Goal: Use online tool/utility: Utilize a website feature to perform a specific function

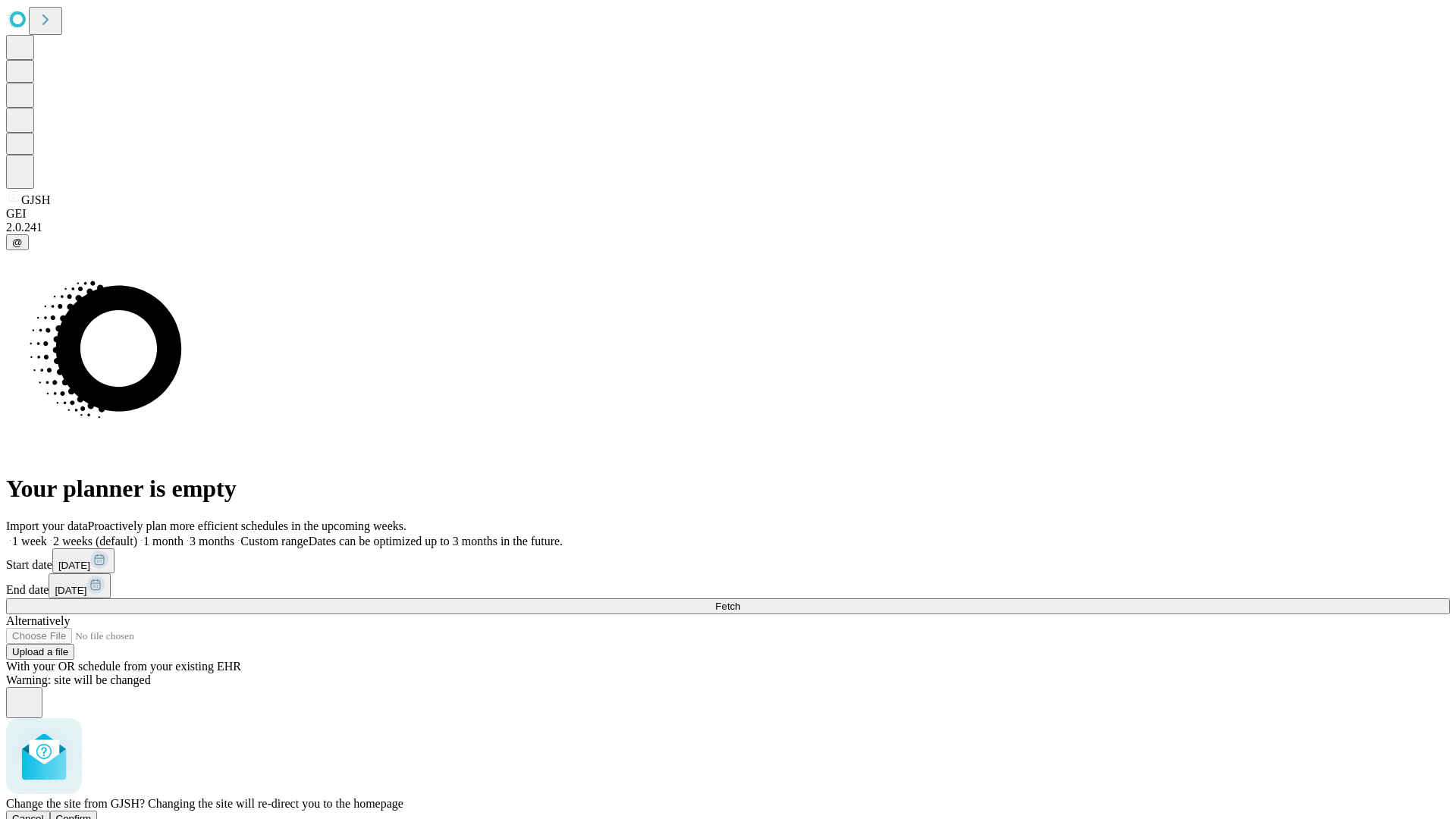
click at [92, 813] on span "Confirm" at bounding box center [74, 819] width 36 height 12
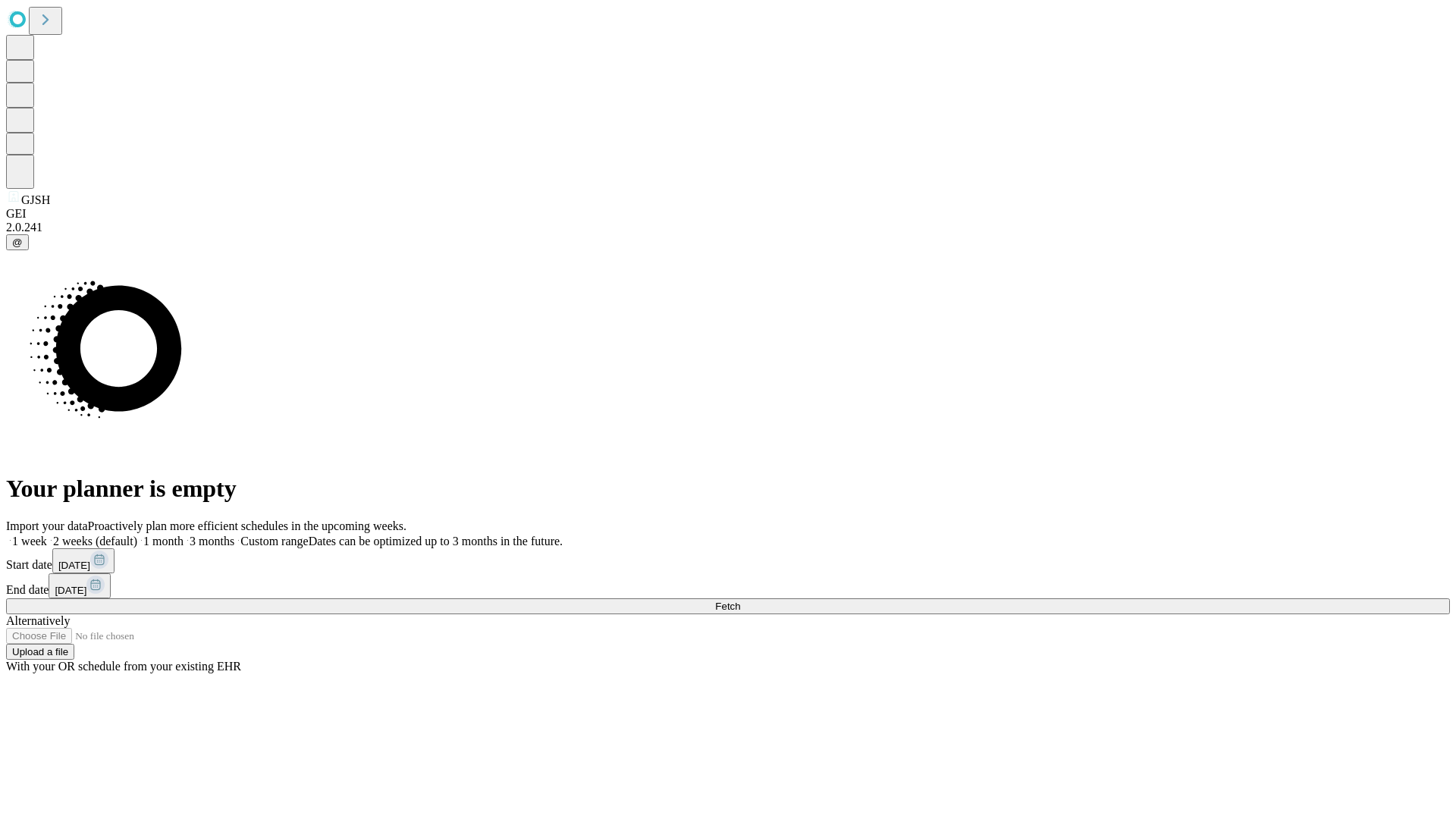
click at [183, 535] on label "1 month" at bounding box center [161, 540] width 47 height 13
click at [740, 601] on span "Fetch" at bounding box center [728, 607] width 25 height 12
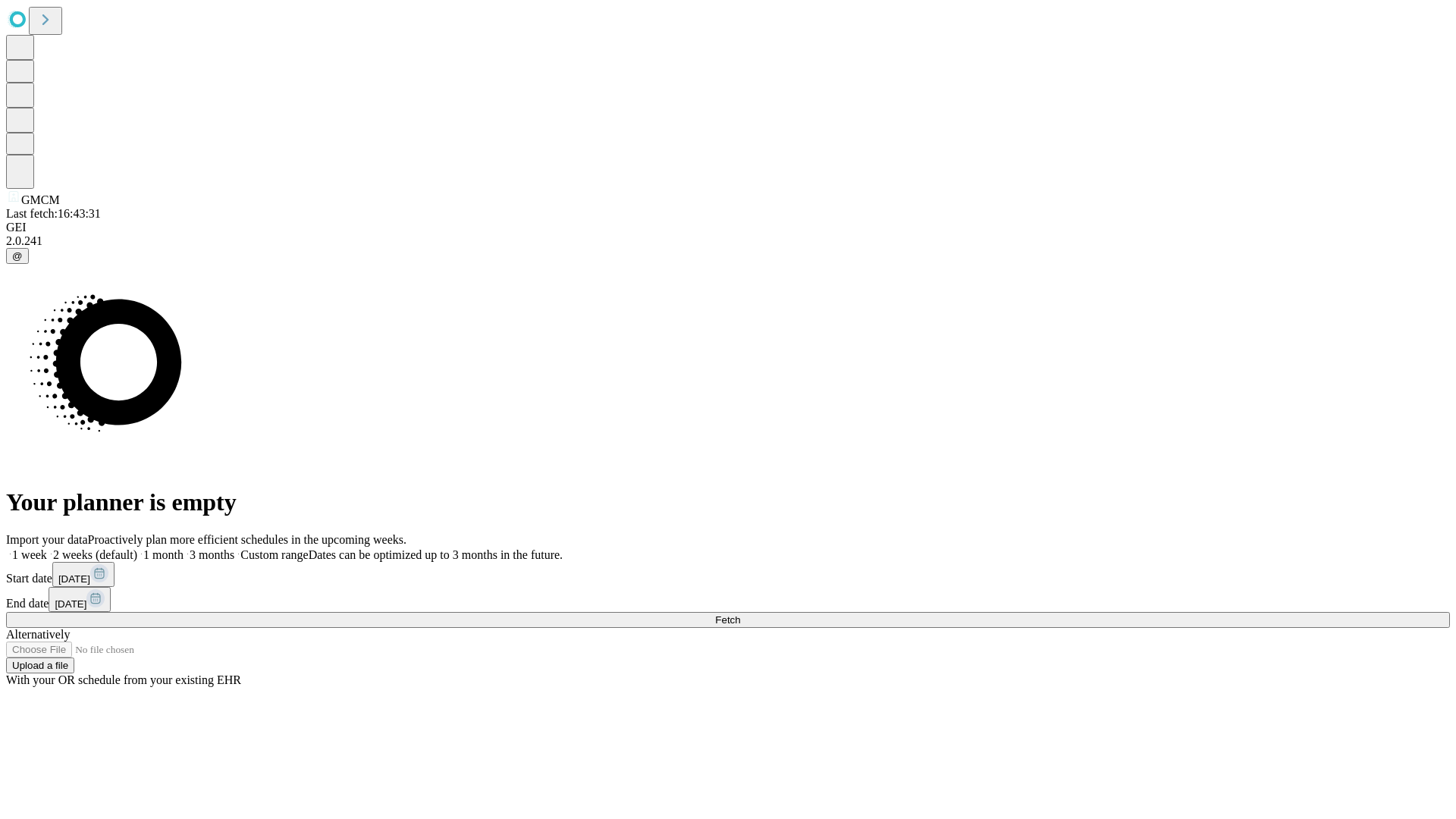
click at [183, 548] on label "1 month" at bounding box center [161, 554] width 47 height 13
click at [740, 614] on span "Fetch" at bounding box center [728, 620] width 25 height 12
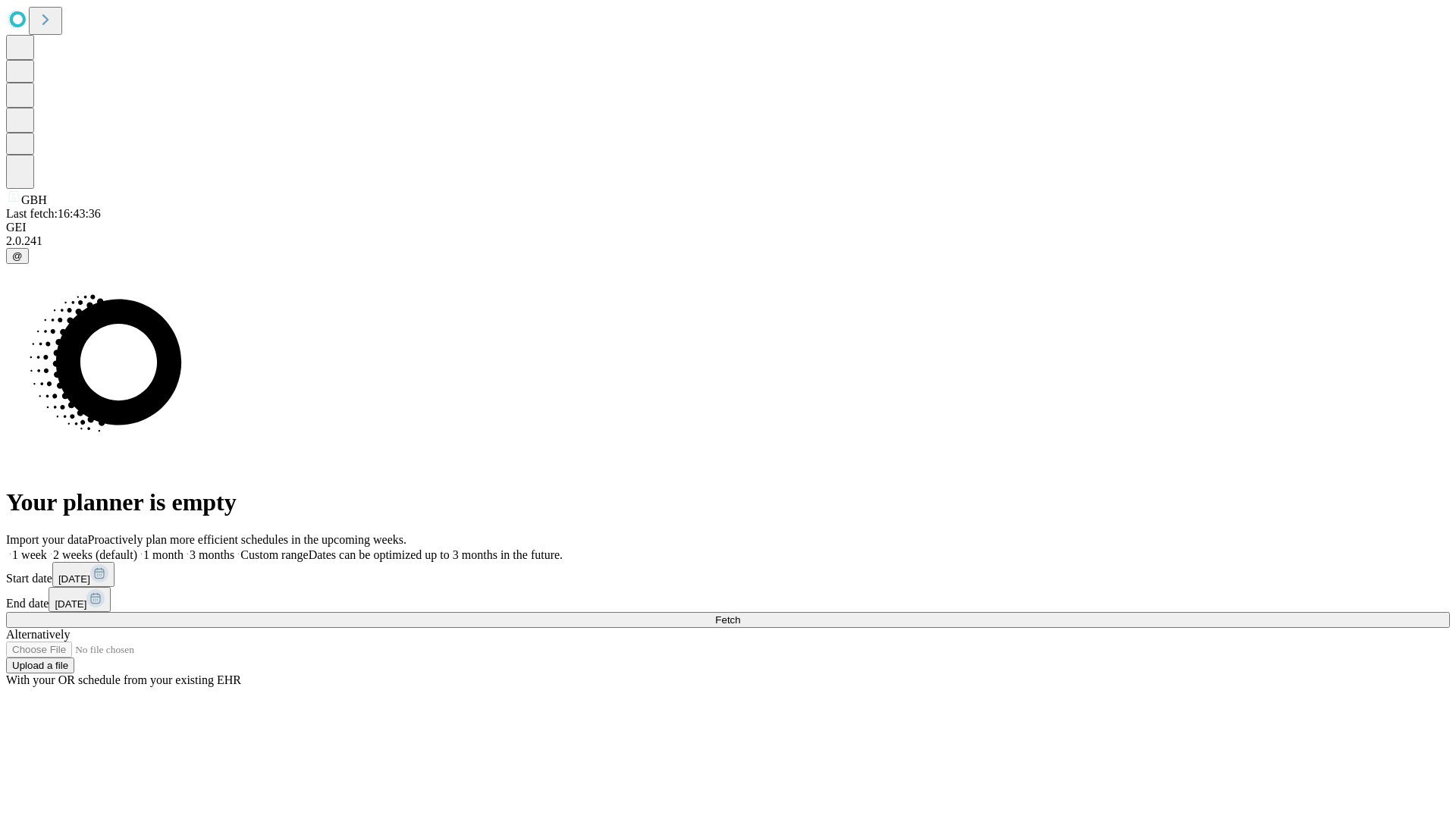
click at [183, 548] on label "1 month" at bounding box center [161, 554] width 47 height 13
click at [740, 614] on span "Fetch" at bounding box center [728, 620] width 25 height 12
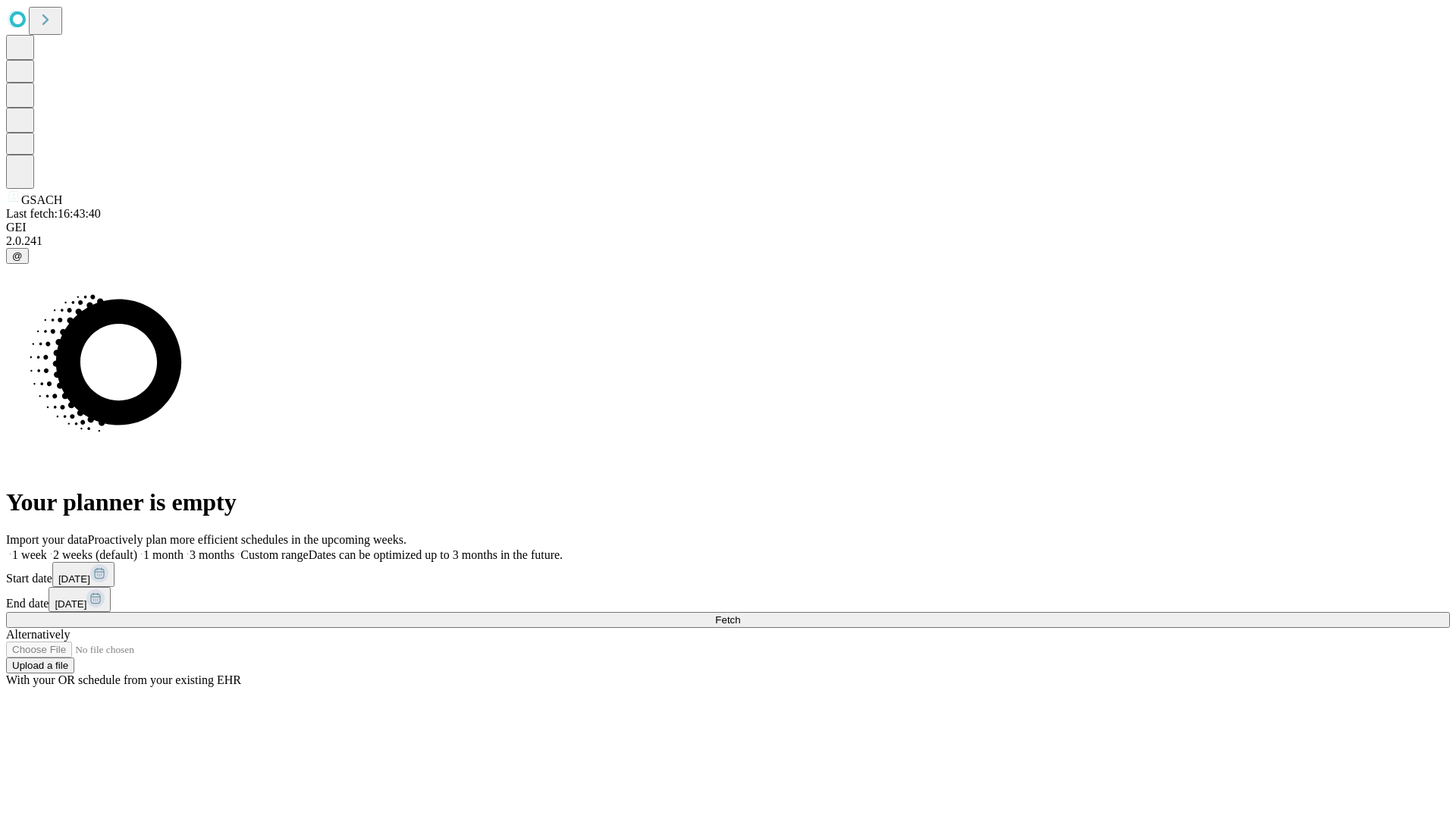
click at [183, 548] on label "1 month" at bounding box center [161, 554] width 47 height 13
click at [740, 614] on span "Fetch" at bounding box center [728, 620] width 25 height 12
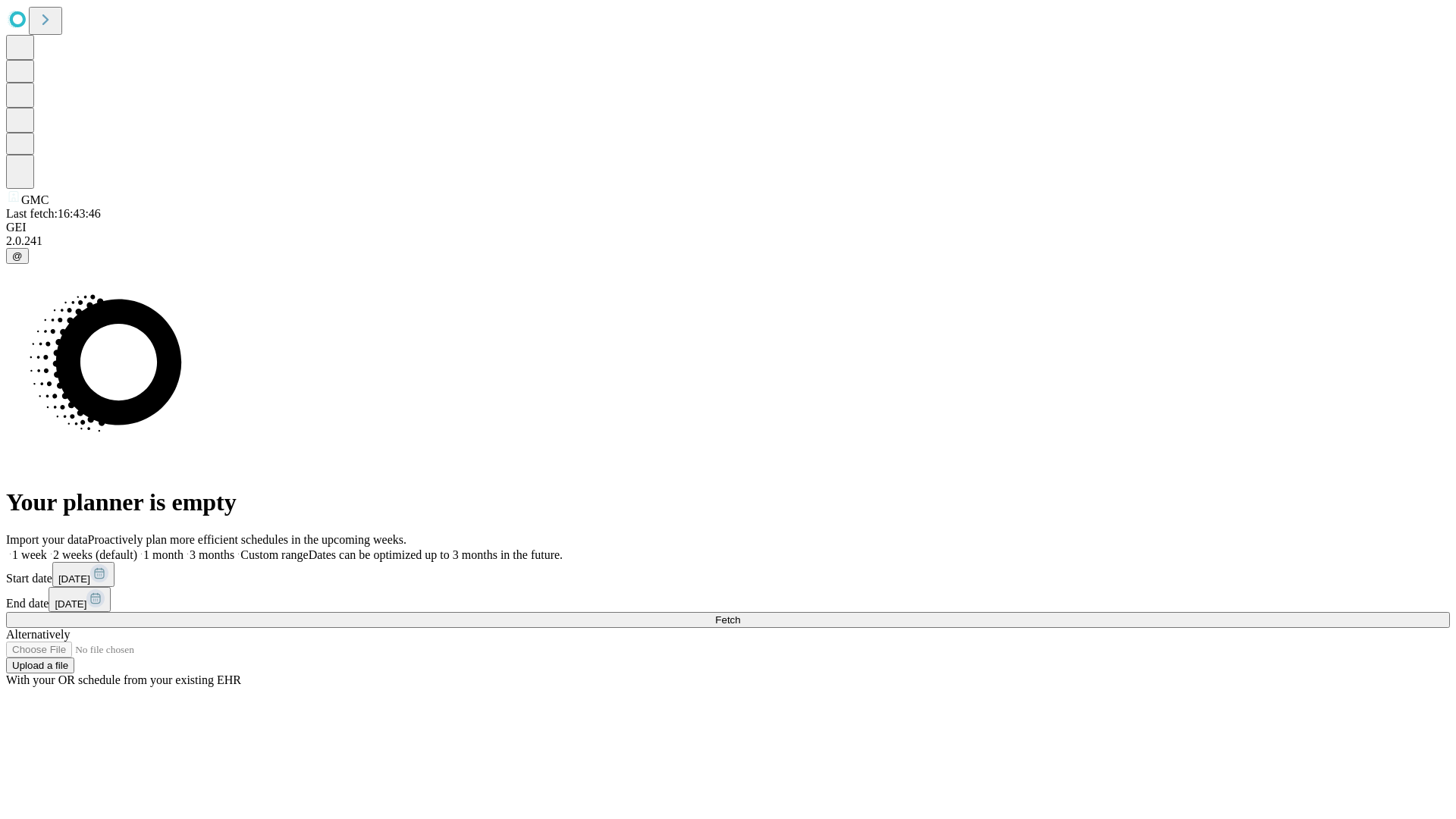
click at [183, 548] on label "1 month" at bounding box center [161, 554] width 47 height 13
click at [740, 614] on span "Fetch" at bounding box center [728, 620] width 25 height 12
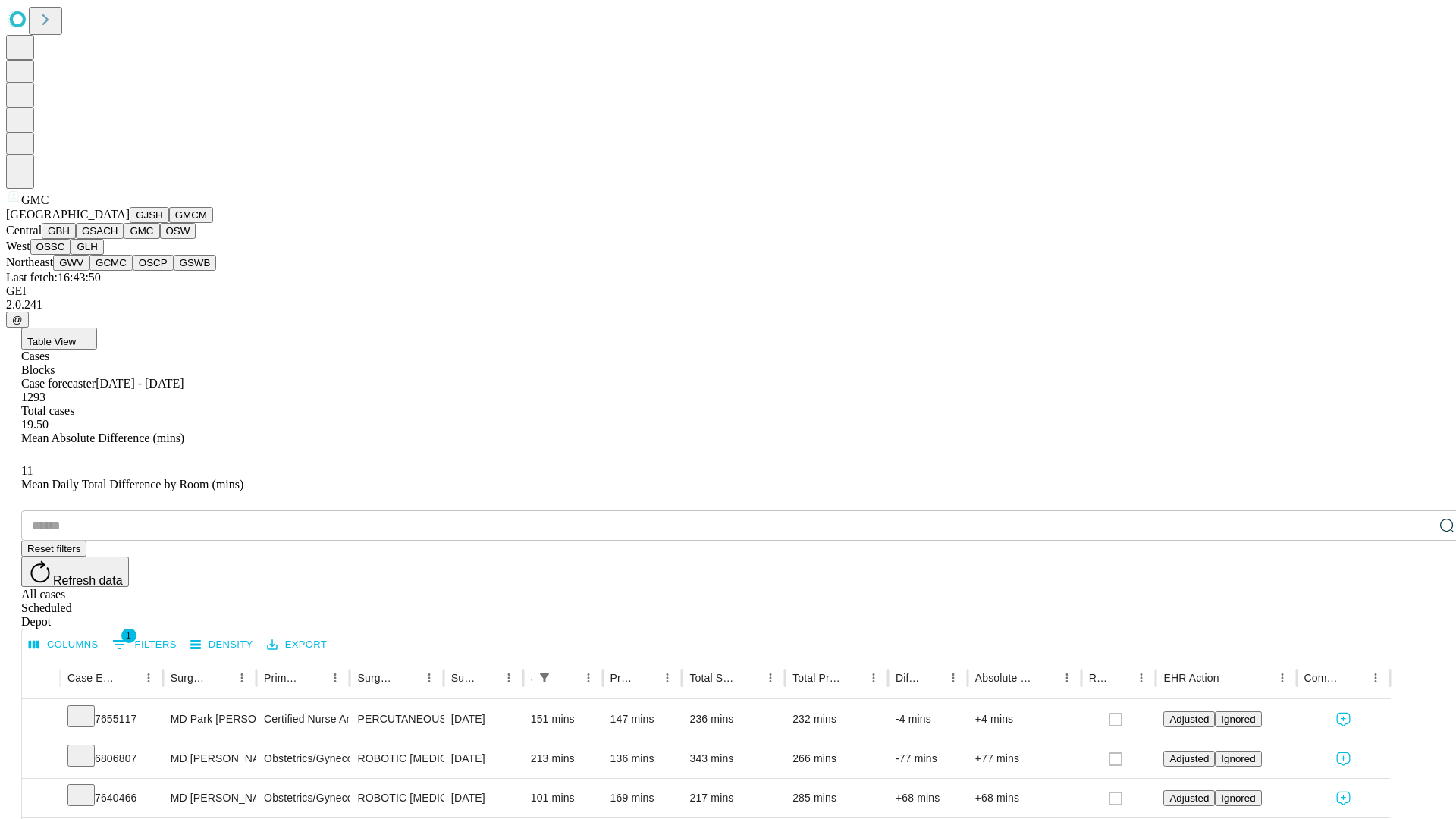
click at [160, 239] on button "OSW" at bounding box center [177, 231] width 36 height 16
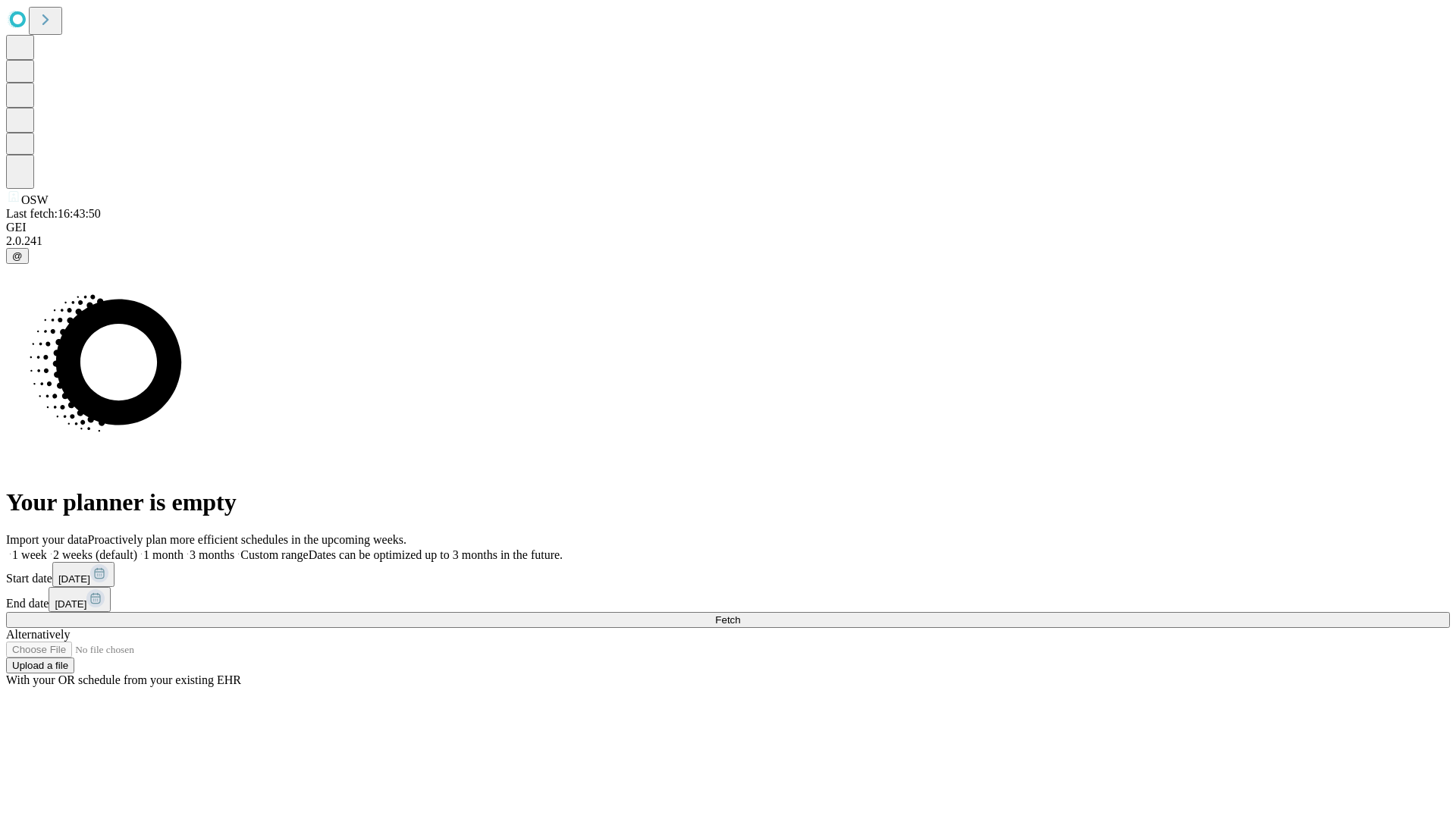
click at [183, 548] on label "1 month" at bounding box center [161, 554] width 47 height 13
click at [740, 614] on span "Fetch" at bounding box center [728, 620] width 25 height 12
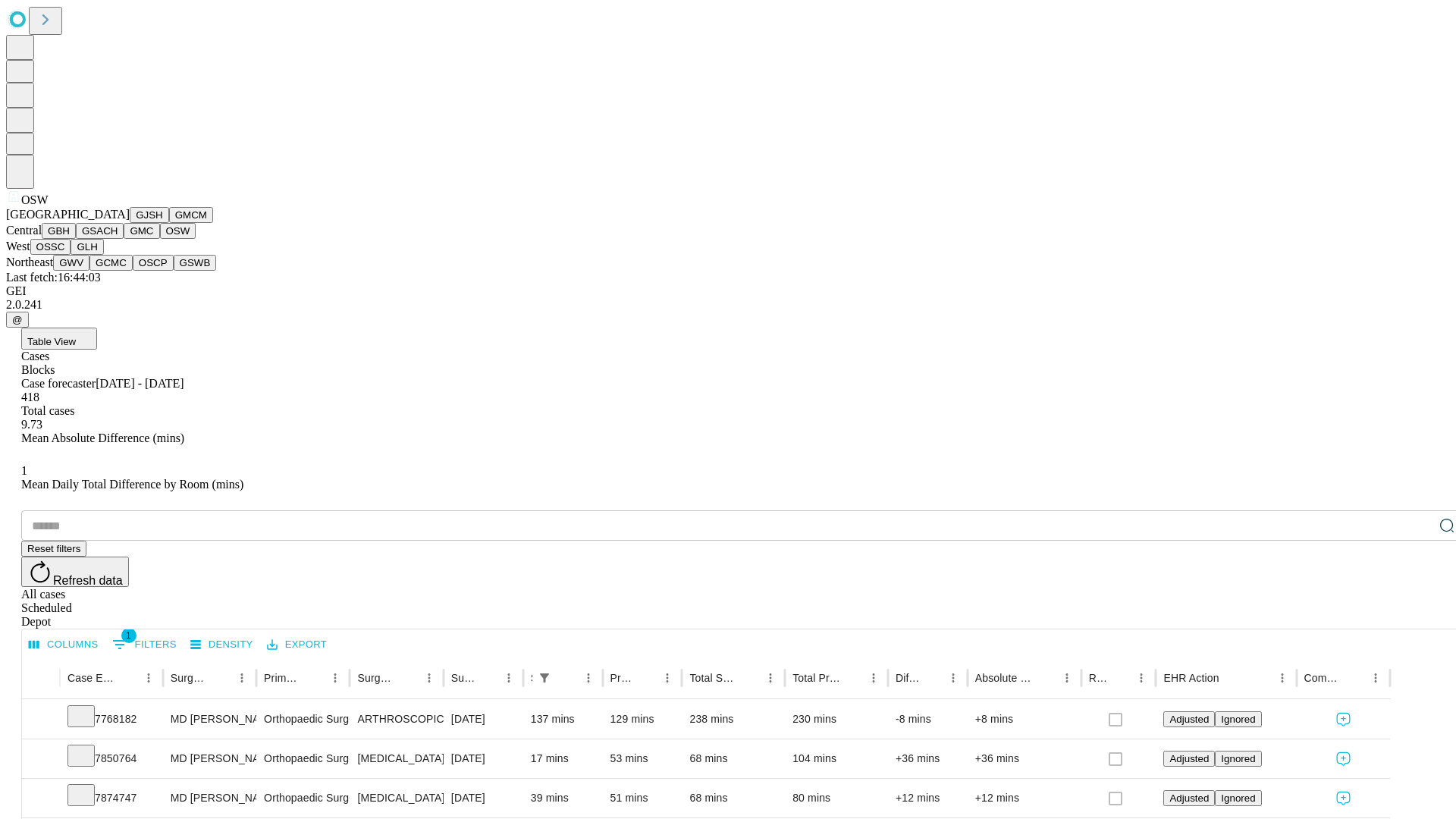
click at [71, 255] on button "OSSC" at bounding box center [51, 246] width 41 height 16
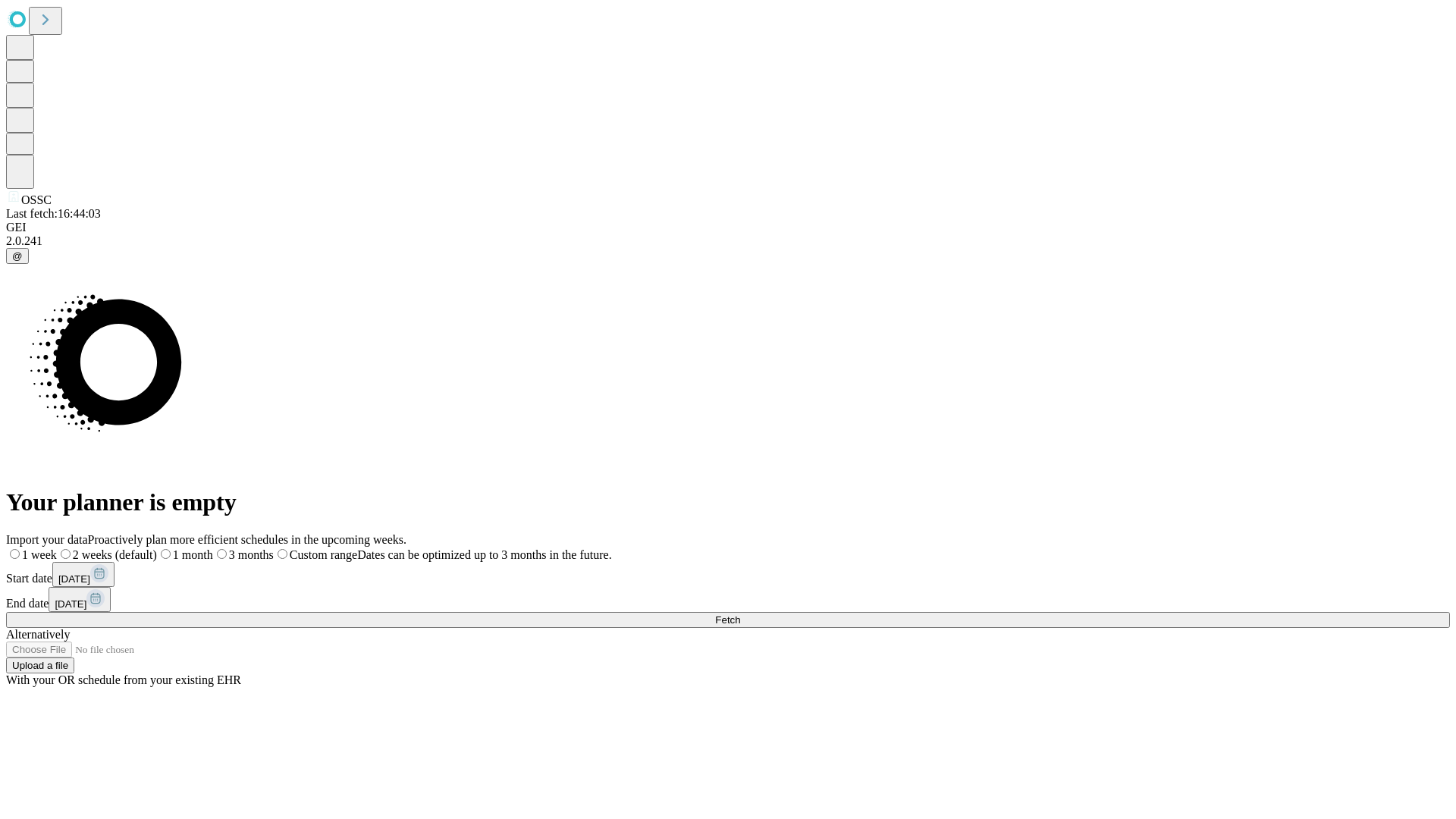
click at [213, 548] on label "1 month" at bounding box center [185, 554] width 56 height 13
click at [740, 614] on span "Fetch" at bounding box center [728, 620] width 25 height 12
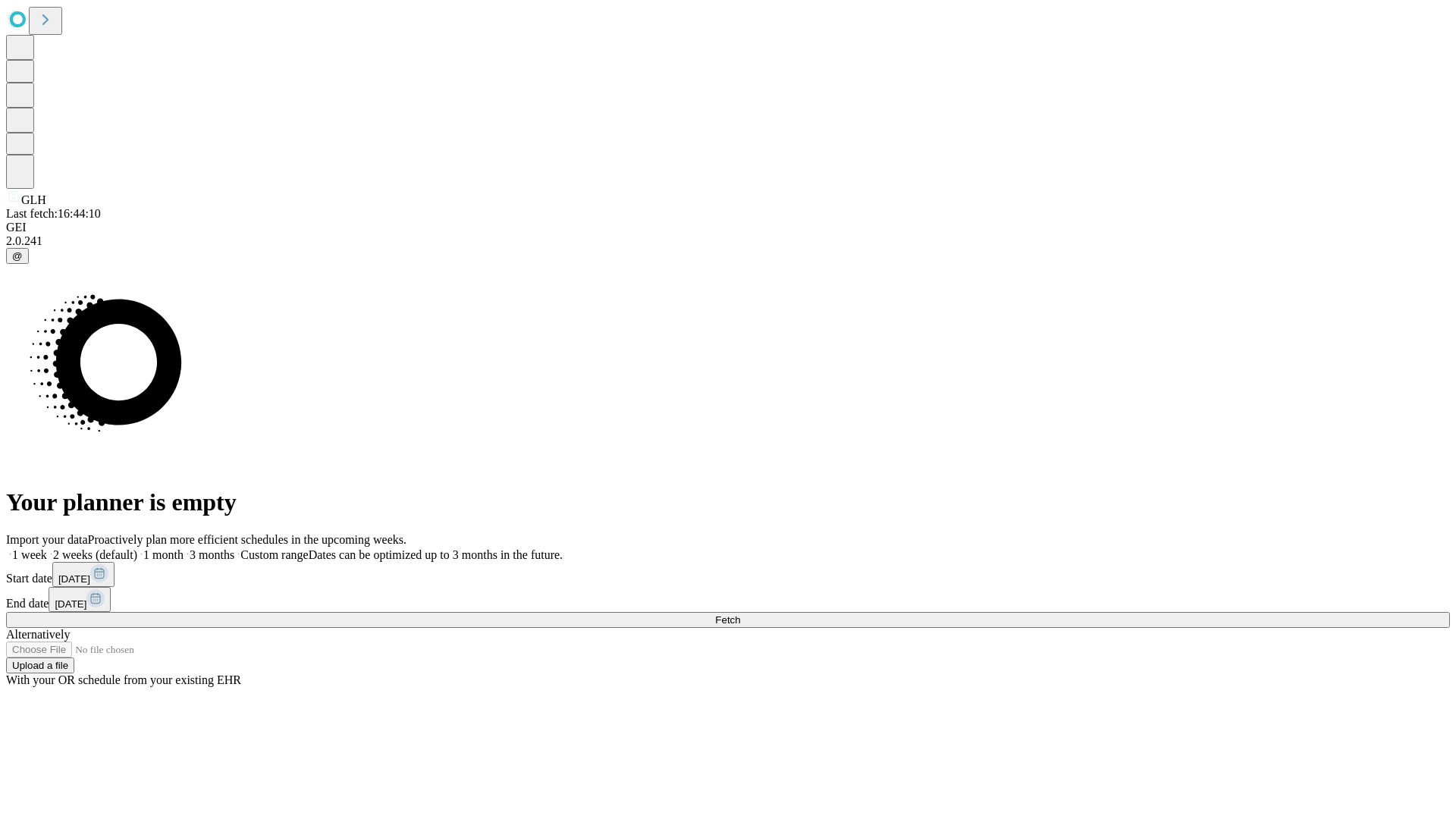
click at [183, 548] on label "1 month" at bounding box center [161, 554] width 47 height 13
click at [740, 614] on span "Fetch" at bounding box center [728, 620] width 25 height 12
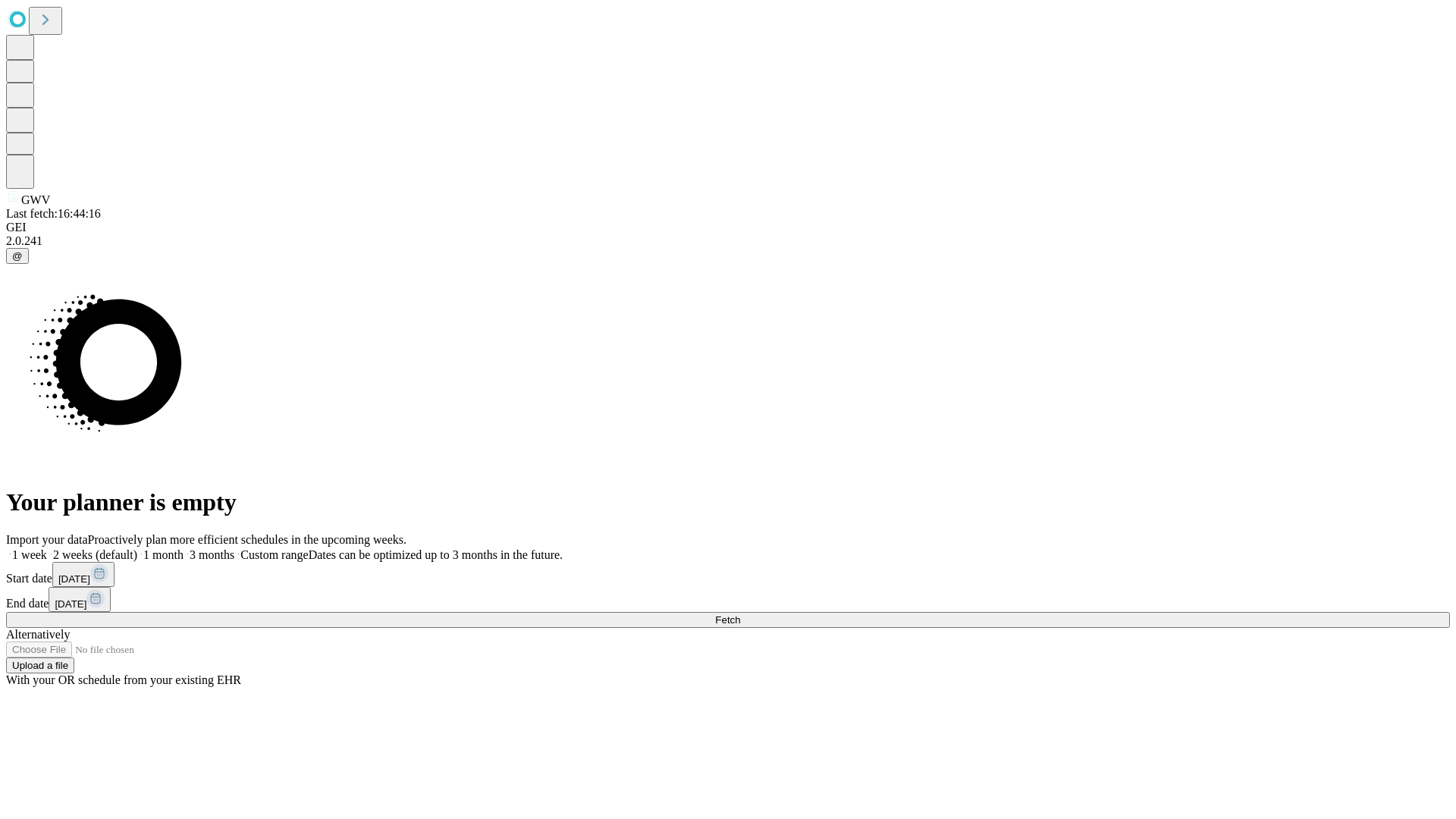
click at [183, 548] on label "1 month" at bounding box center [161, 554] width 47 height 13
click at [740, 614] on span "Fetch" at bounding box center [728, 620] width 25 height 12
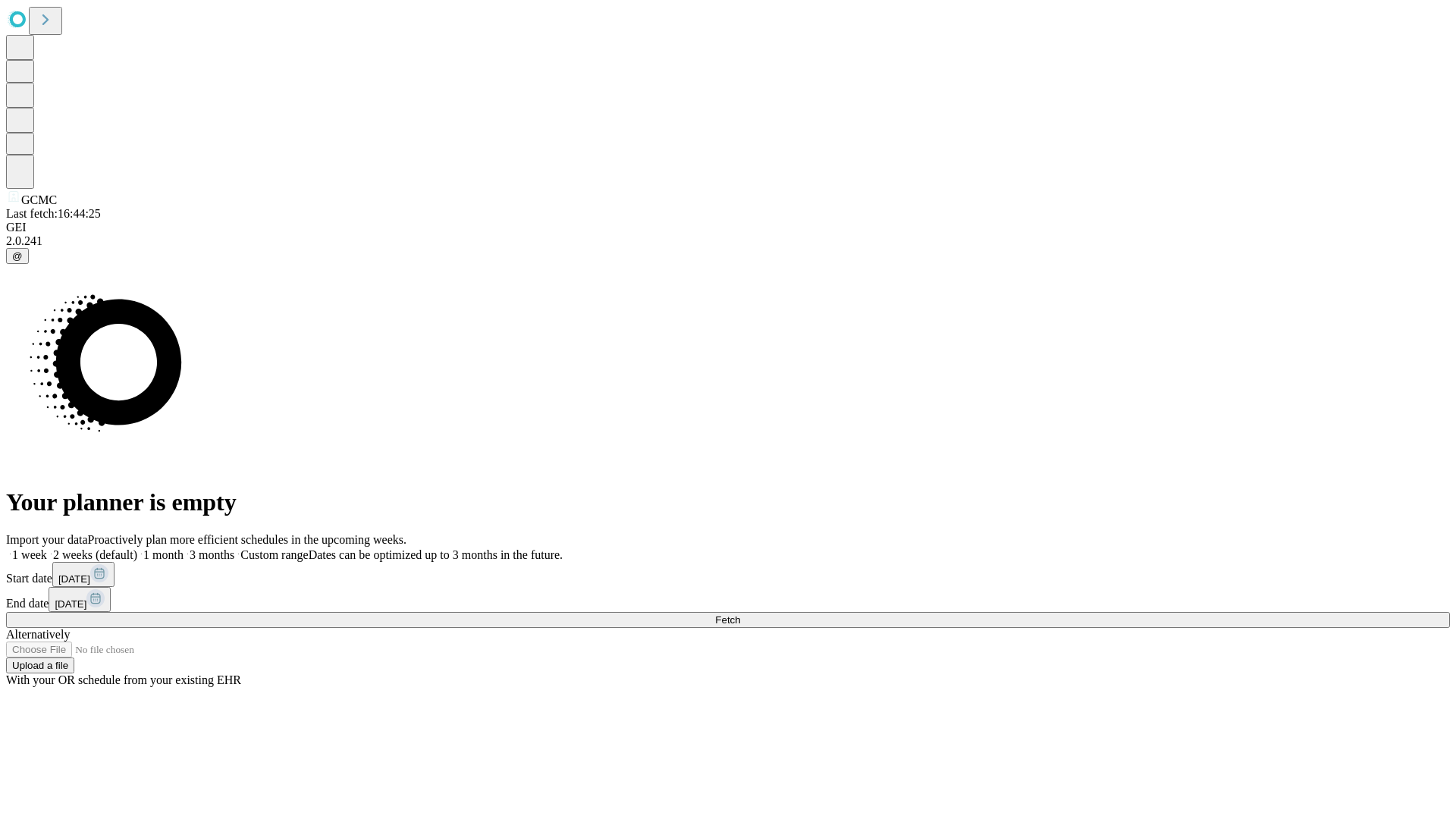
click at [183, 548] on label "1 month" at bounding box center [161, 554] width 47 height 13
click at [740, 614] on span "Fetch" at bounding box center [728, 620] width 25 height 12
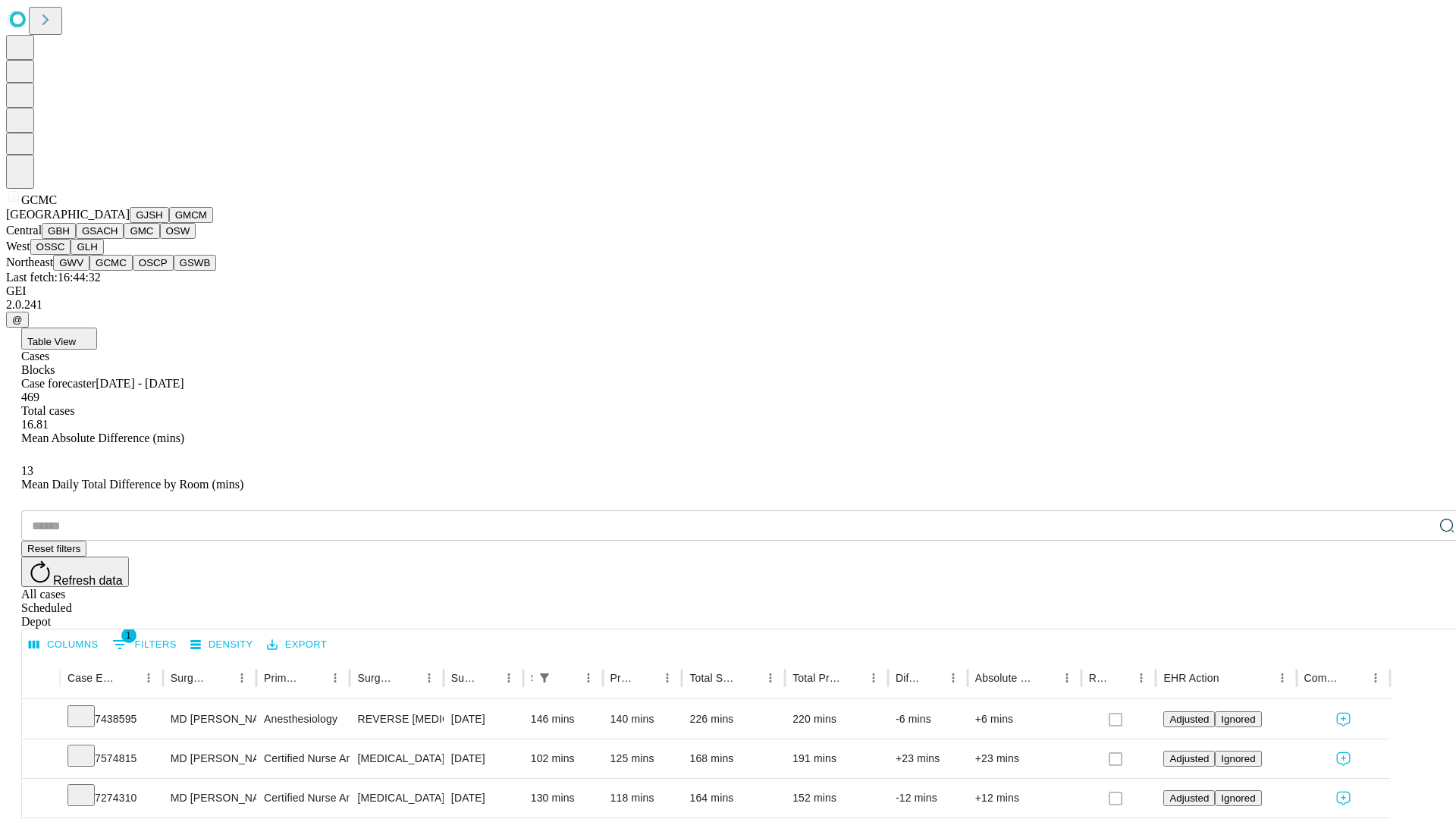
click at [132, 271] on button "OSCP" at bounding box center [153, 263] width 41 height 16
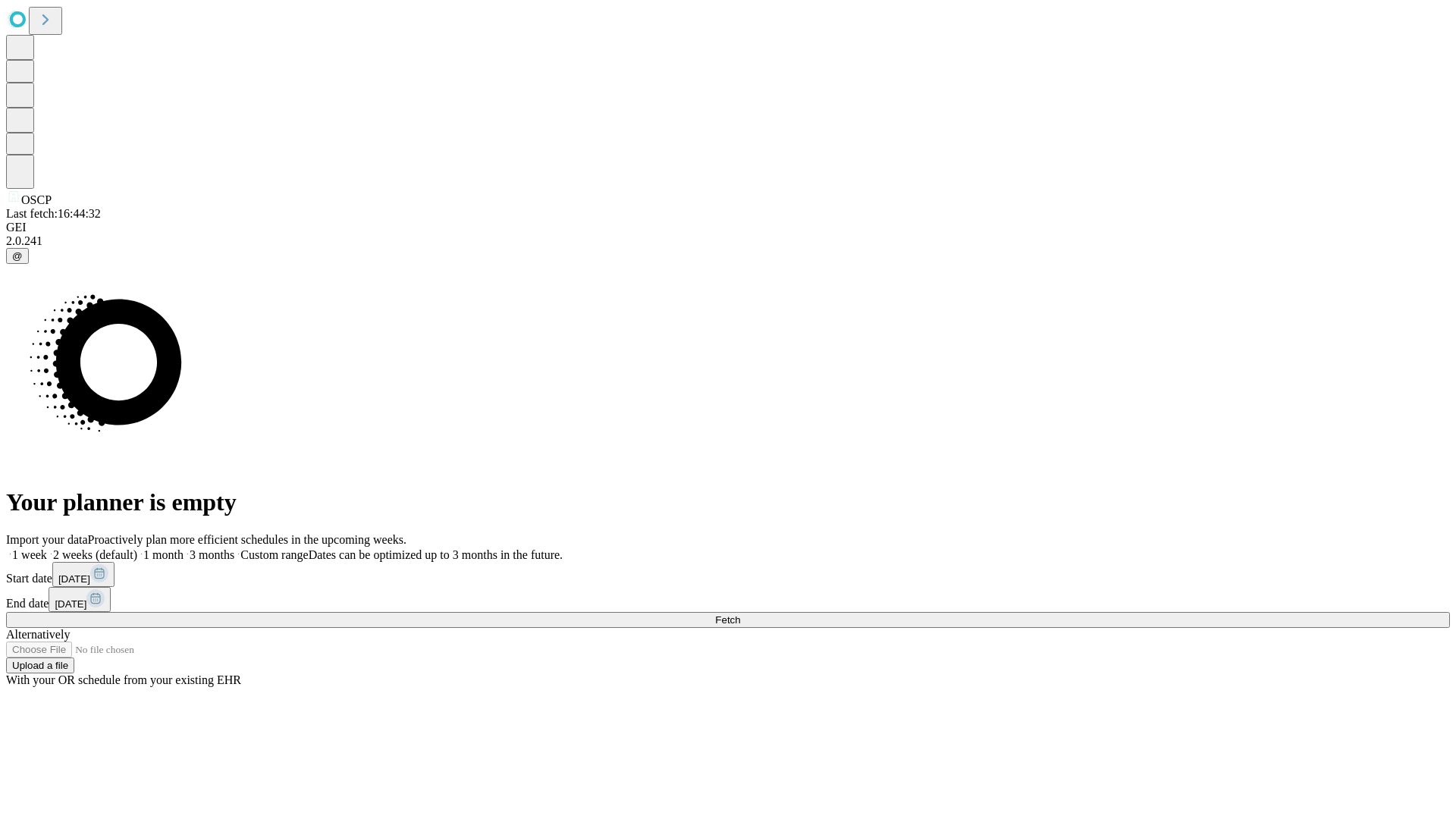
click at [740, 614] on span "Fetch" at bounding box center [728, 620] width 25 height 12
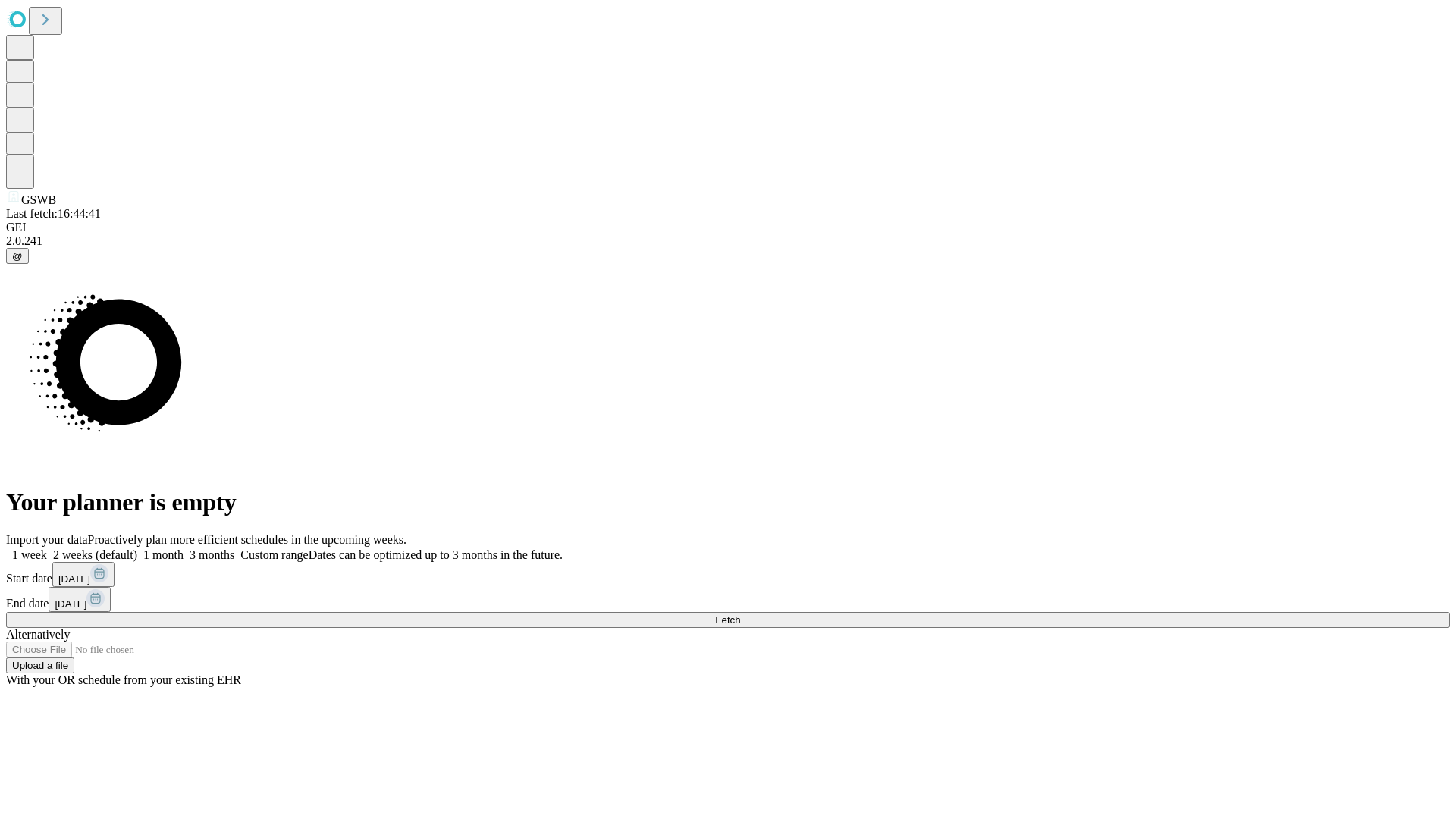
click at [183, 548] on label "1 month" at bounding box center [161, 554] width 47 height 13
click at [740, 614] on span "Fetch" at bounding box center [728, 620] width 25 height 12
